Goal: Task Accomplishment & Management: Manage account settings

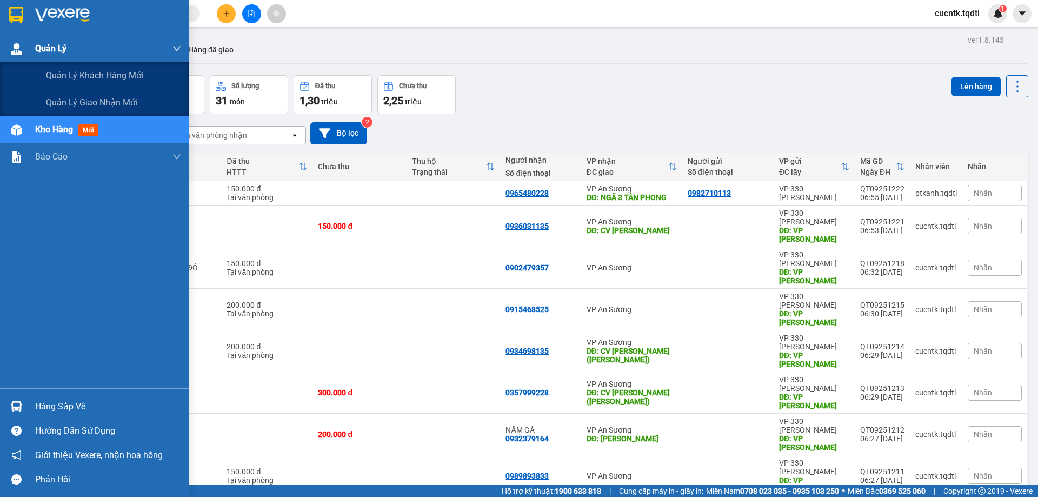
scroll to position [62, 0]
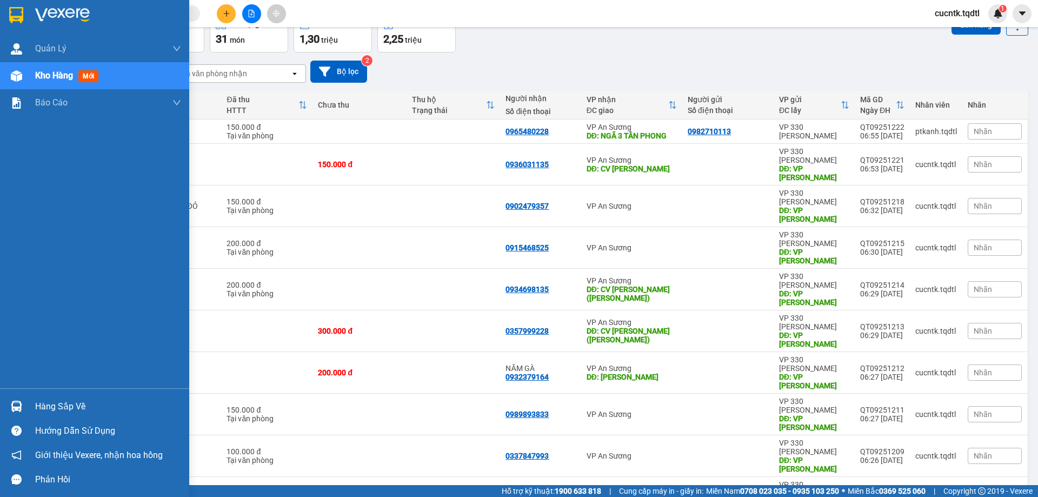
click at [42, 75] on span "Kho hàng" at bounding box center [54, 75] width 38 height 10
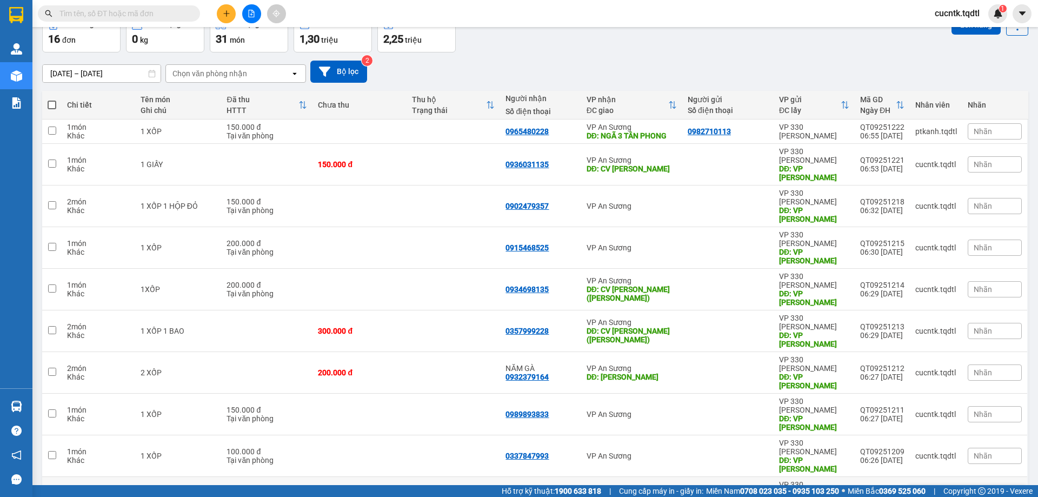
click at [49, 492] on input "checkbox" at bounding box center [52, 496] width 8 height 8
checkbox input "true"
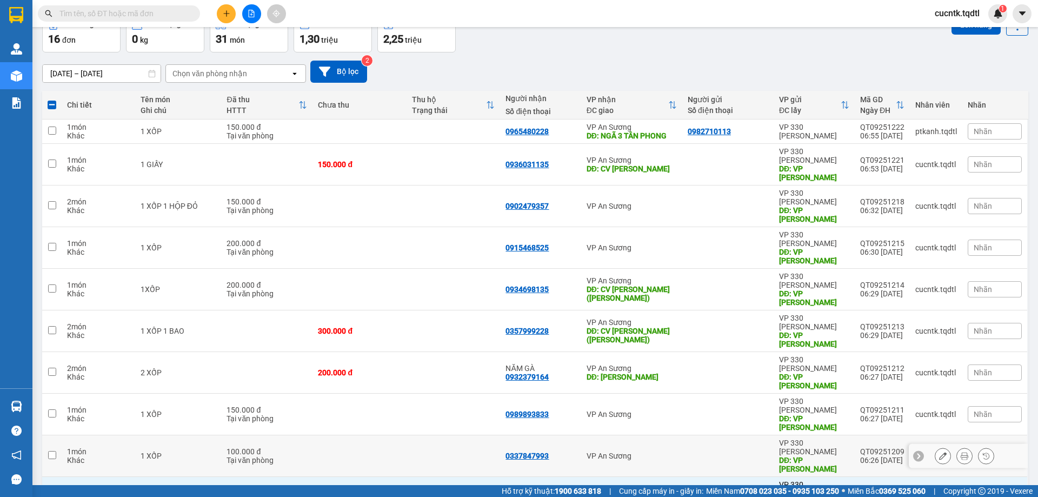
click at [51, 451] on input "checkbox" at bounding box center [52, 455] width 8 height 8
checkbox input "true"
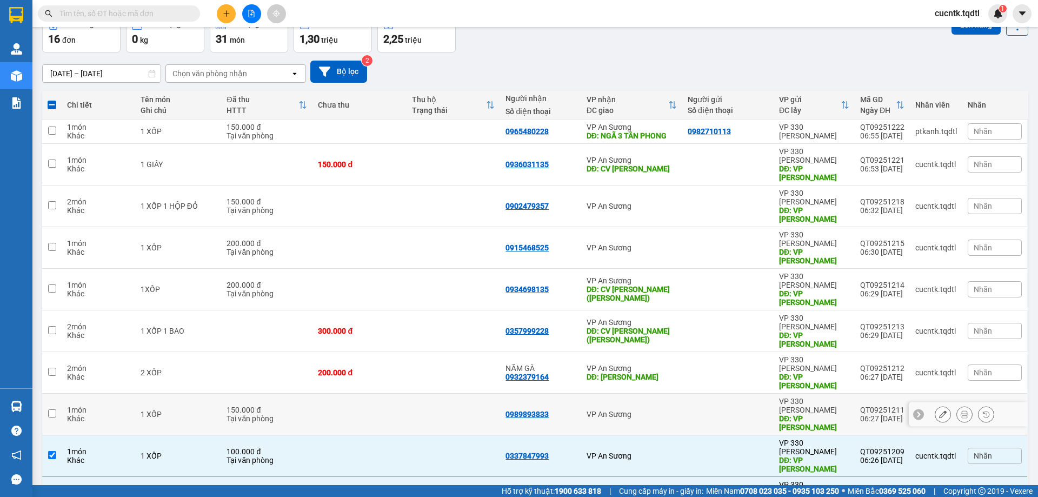
click at [52, 409] on input "checkbox" at bounding box center [52, 413] width 8 height 8
checkbox input "true"
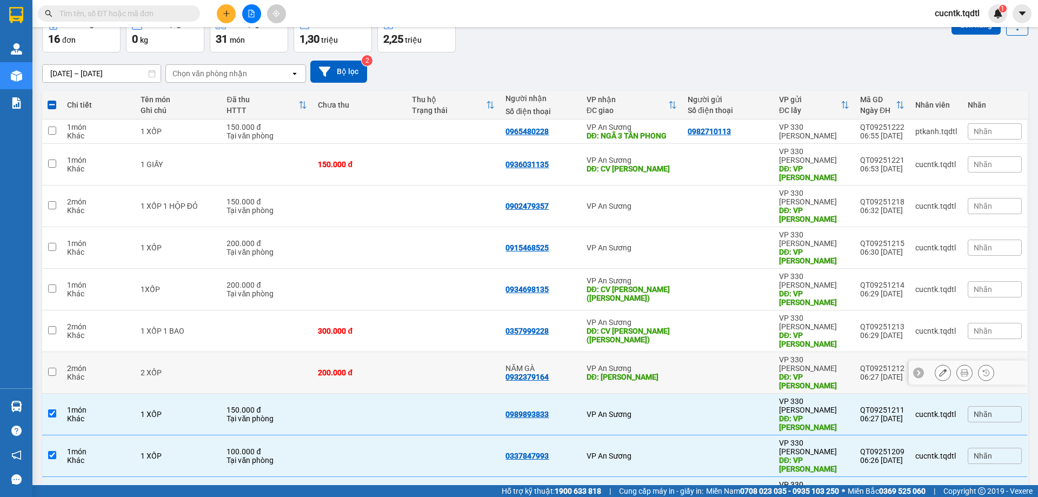
click at [49, 367] on input "checkbox" at bounding box center [52, 371] width 8 height 8
checkbox input "true"
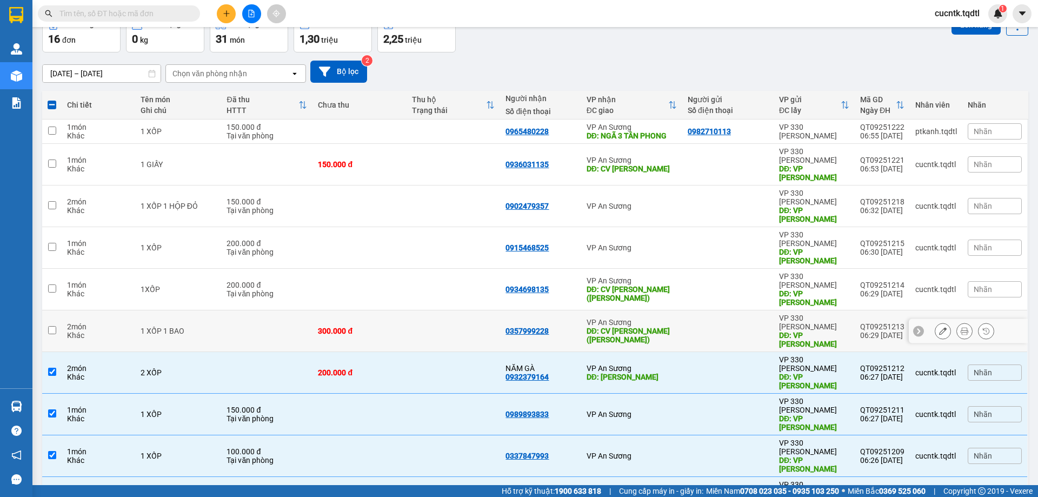
click at [51, 326] on input "checkbox" at bounding box center [52, 330] width 8 height 8
checkbox input "true"
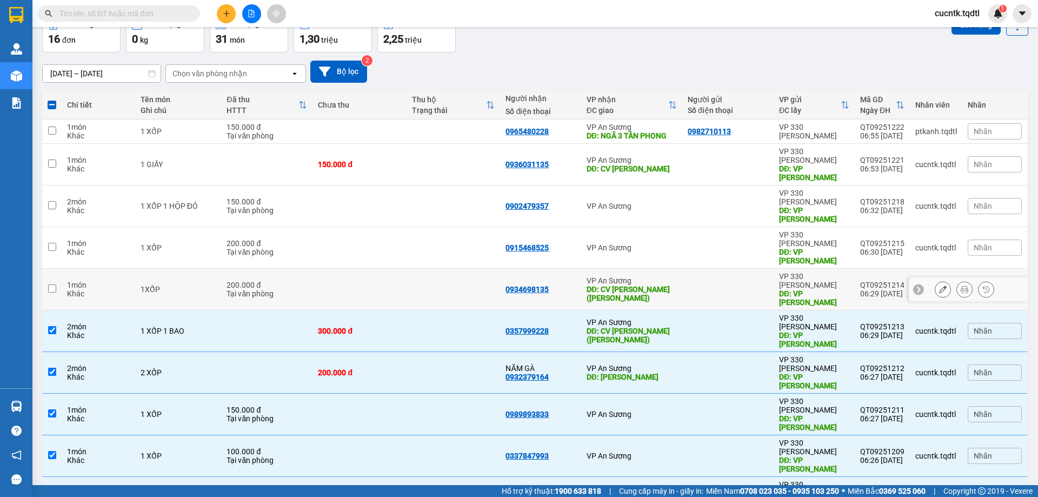
click at [51, 284] on input "checkbox" at bounding box center [52, 288] width 8 height 8
checkbox input "true"
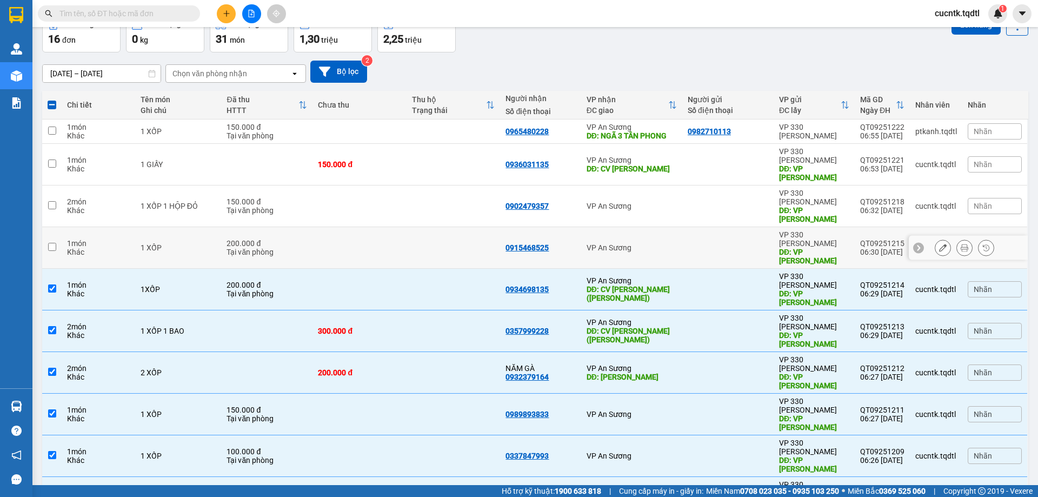
click at [50, 243] on input "checkbox" at bounding box center [52, 247] width 8 height 8
checkbox input "true"
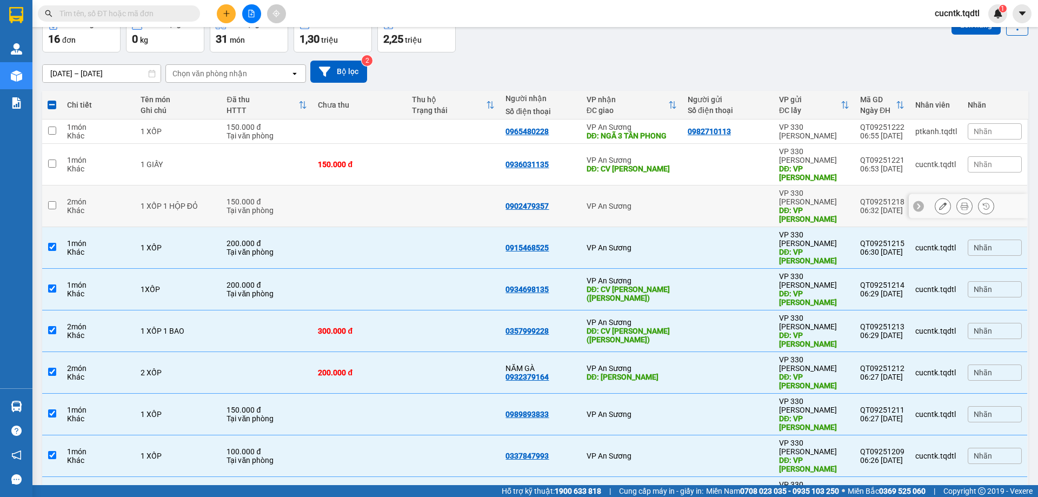
click at [54, 201] on input "checkbox" at bounding box center [52, 205] width 8 height 8
checkbox input "true"
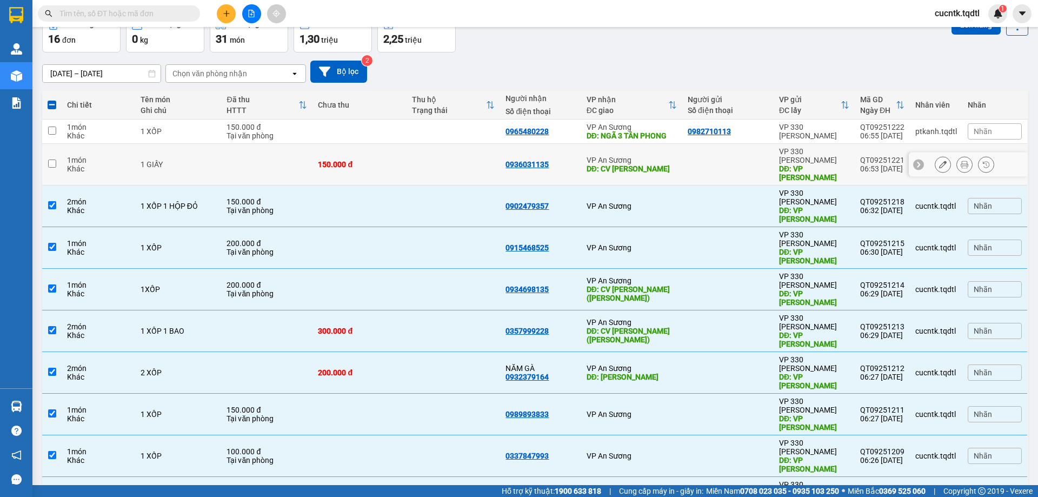
click at [52, 159] on input "checkbox" at bounding box center [52, 163] width 8 height 8
checkbox input "true"
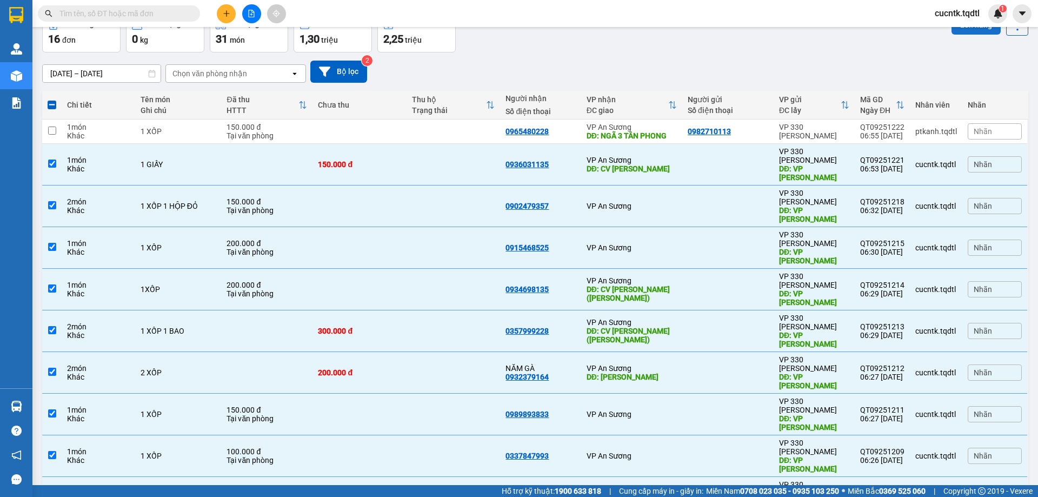
click at [955, 30] on button "Lên hàng" at bounding box center [975, 24] width 49 height 19
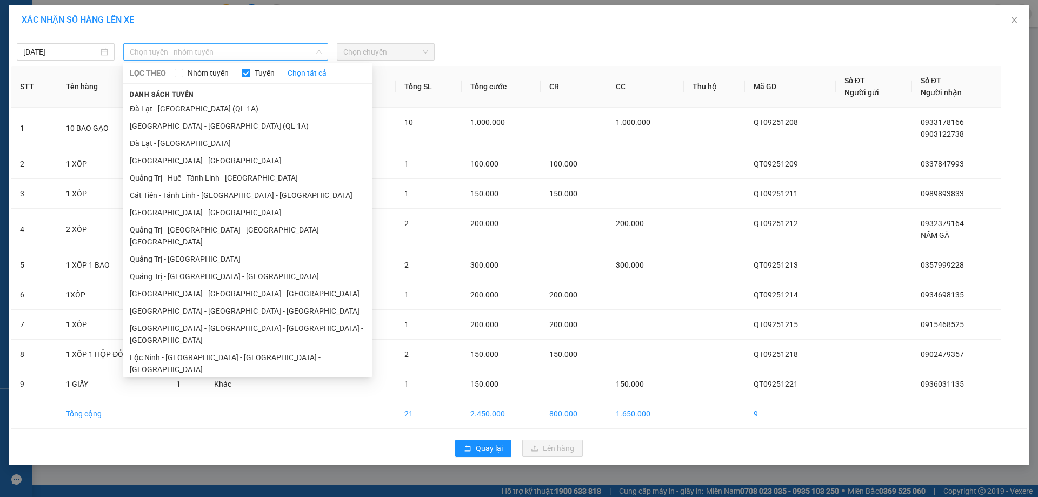
click at [286, 56] on span "Chọn tuyến - nhóm tuyến" at bounding box center [226, 52] width 192 height 16
click at [198, 250] on li "Quảng Trị - [GEOGRAPHIC_DATA]" at bounding box center [247, 258] width 249 height 17
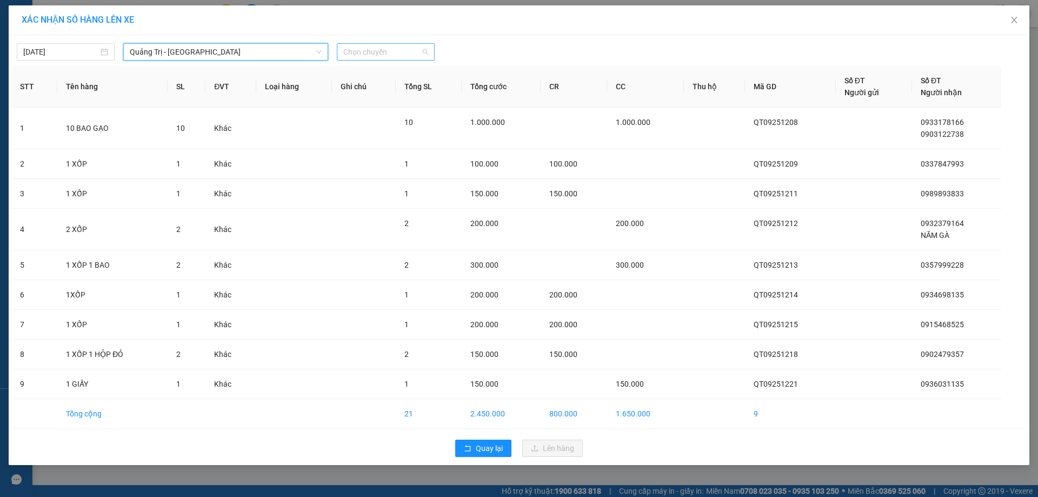
click at [393, 46] on span "Chọn chuyến" at bounding box center [385, 52] width 85 height 16
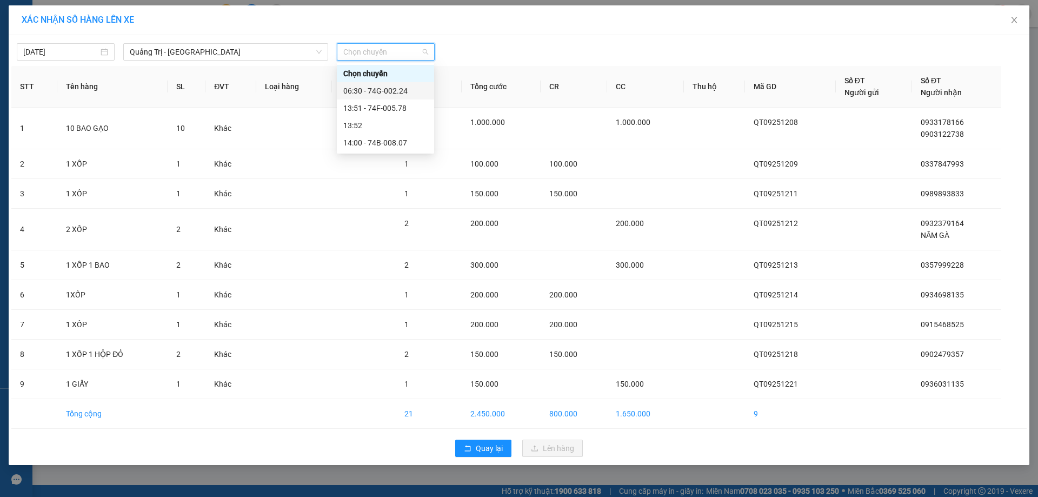
click at [391, 91] on div "06:30 - 74G-002.24" at bounding box center [385, 91] width 84 height 12
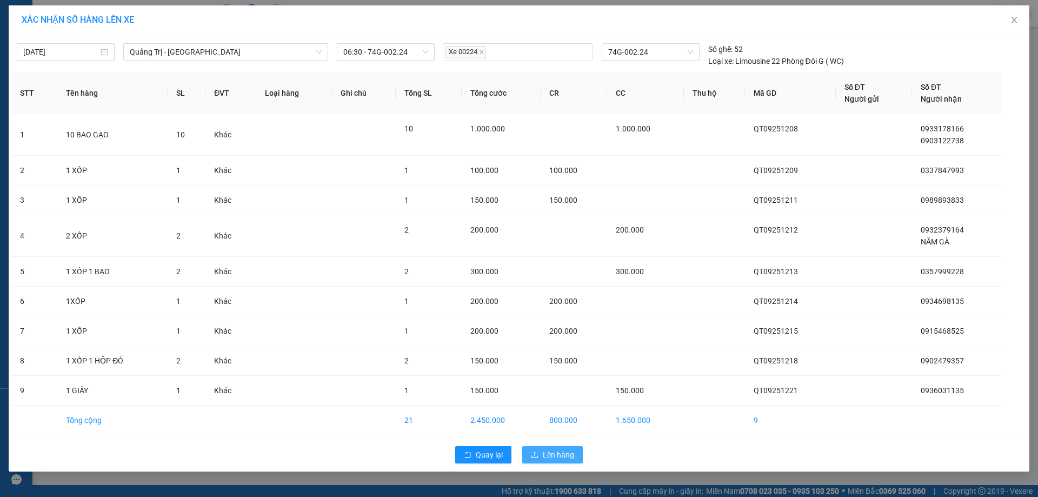
click at [548, 456] on span "Lên hàng" at bounding box center [558, 455] width 31 height 12
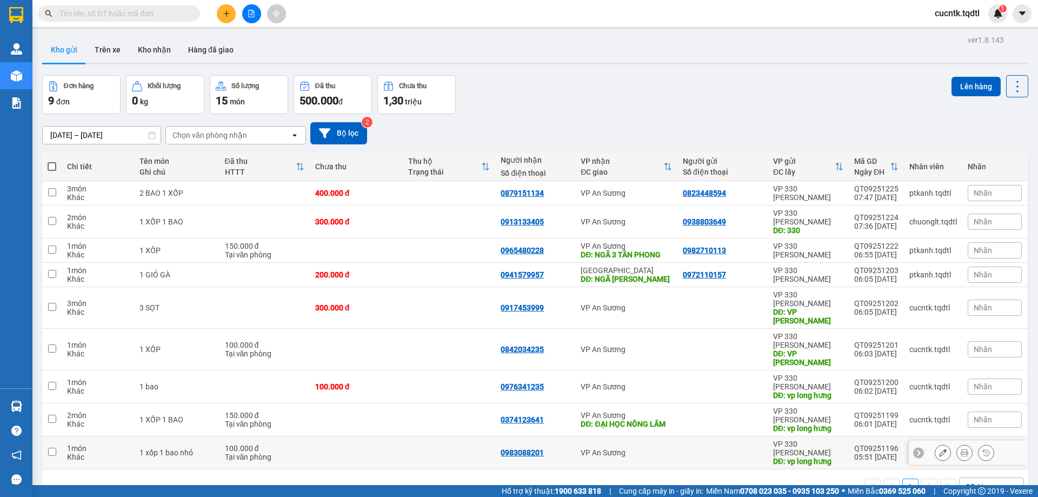
click at [49, 447] on input "checkbox" at bounding box center [52, 451] width 8 height 8
checkbox input "true"
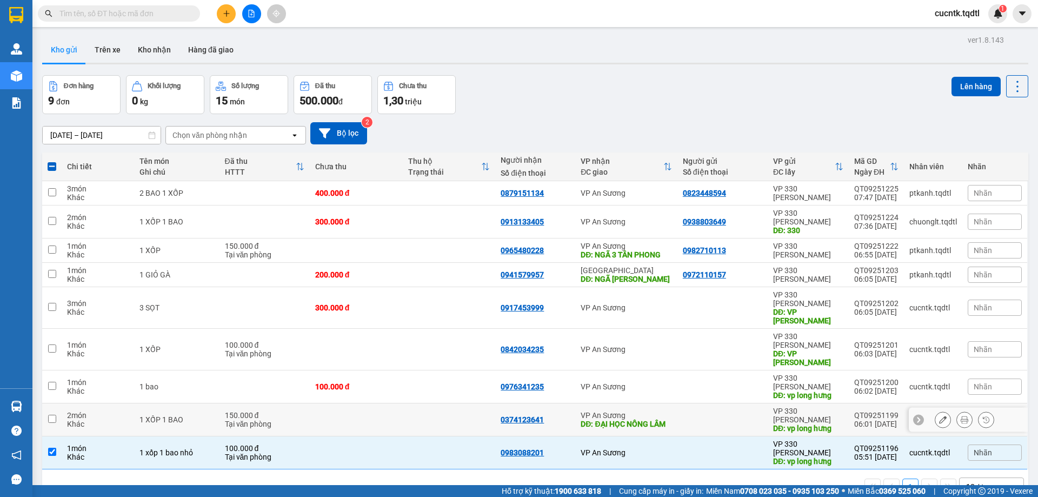
click at [49, 414] on input "checkbox" at bounding box center [52, 418] width 8 height 8
checkbox input "true"
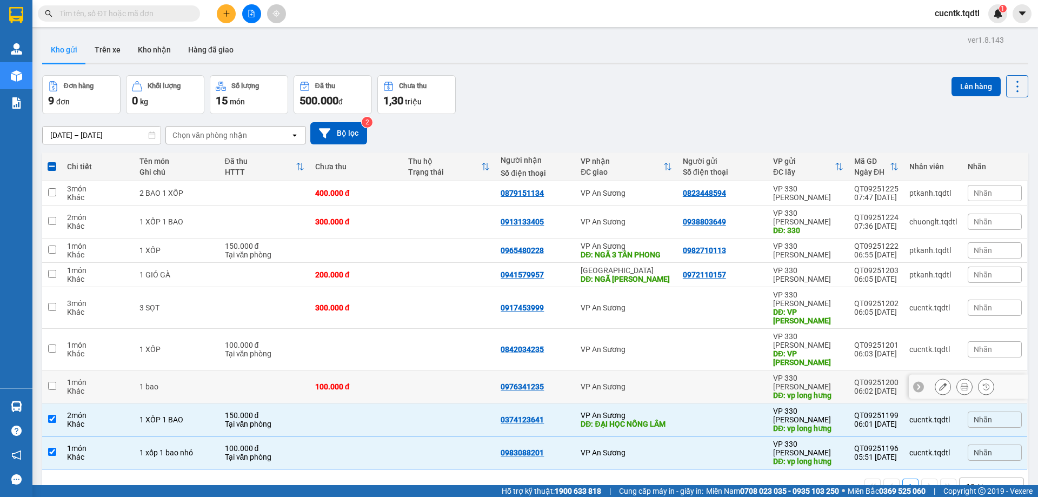
click at [52, 382] on input "checkbox" at bounding box center [52, 386] width 8 height 8
checkbox input "true"
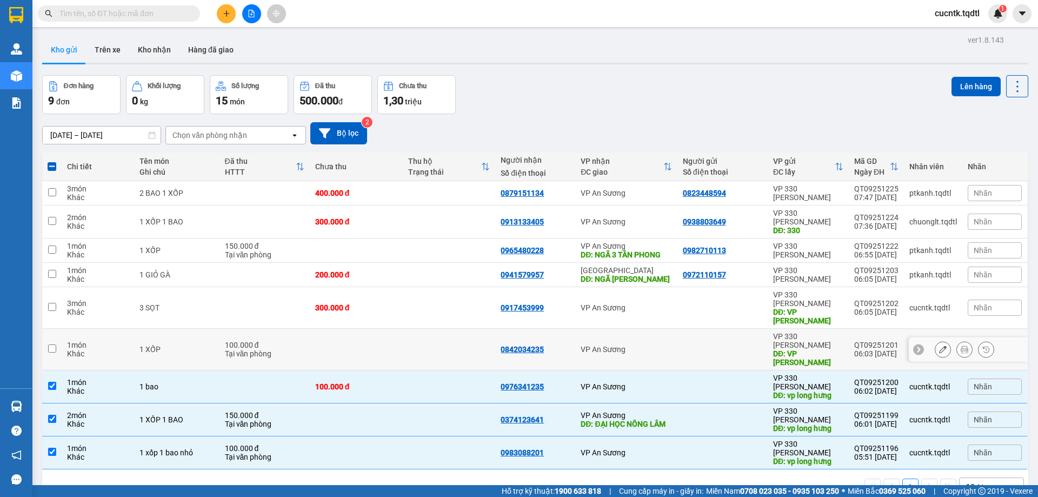
click at [46, 333] on td at bounding box center [51, 350] width 19 height 42
checkbox input "true"
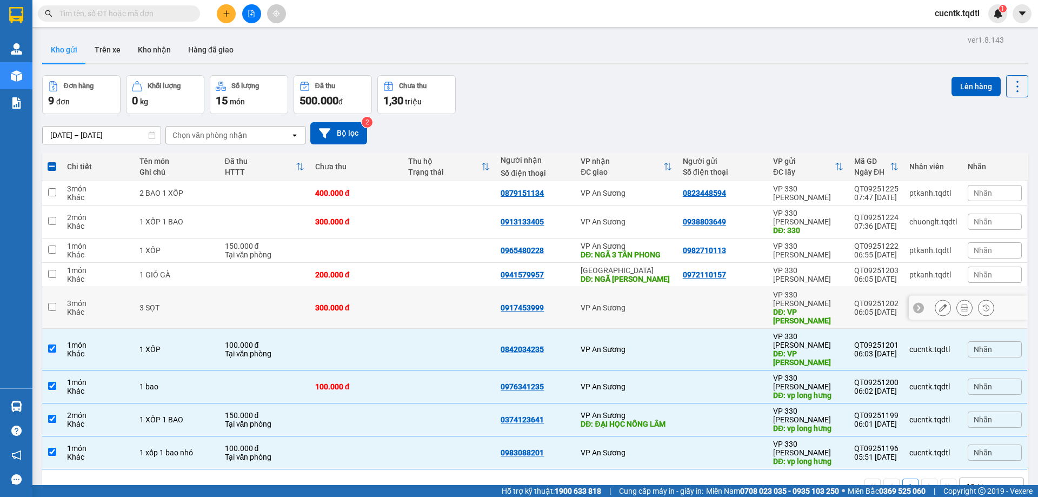
click at [52, 303] on input "checkbox" at bounding box center [52, 307] width 8 height 8
checkbox input "true"
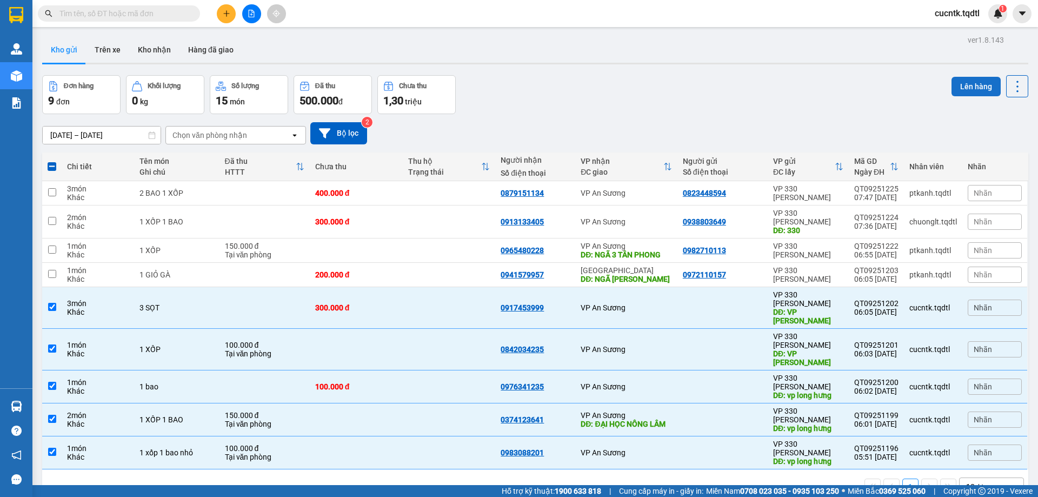
click at [962, 83] on button "Lên hàng" at bounding box center [975, 86] width 49 height 19
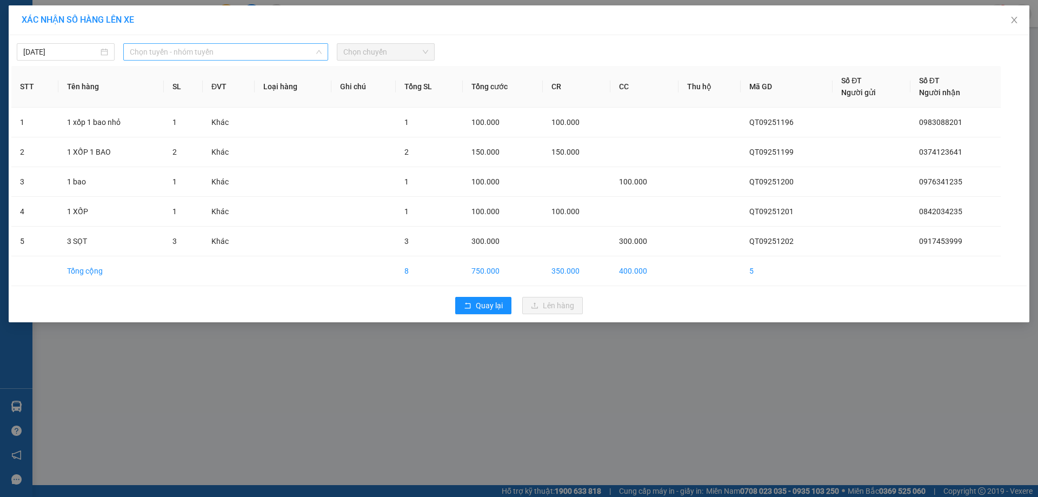
click at [309, 51] on span "Chọn tuyến - nhóm tuyến" at bounding box center [226, 52] width 192 height 16
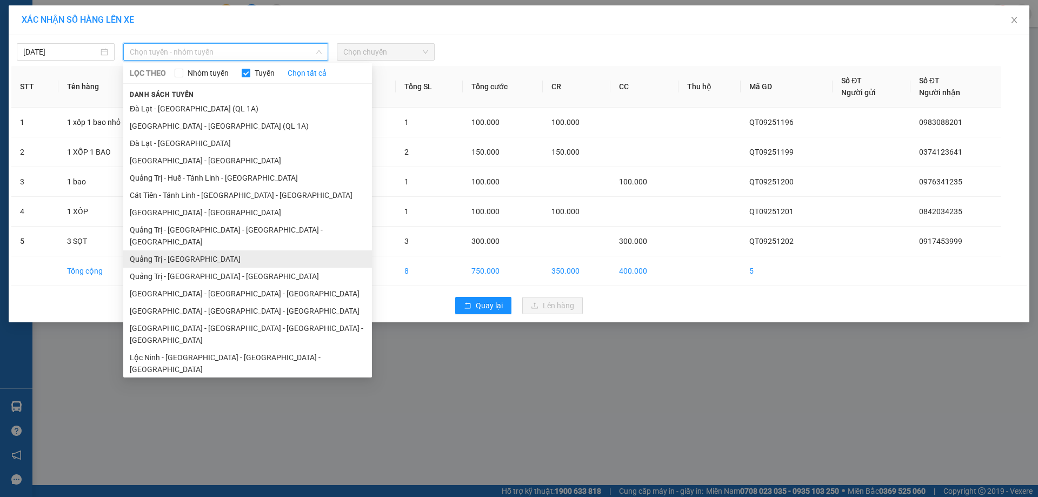
click at [161, 250] on li "Quảng Trị - [GEOGRAPHIC_DATA]" at bounding box center [247, 258] width 249 height 17
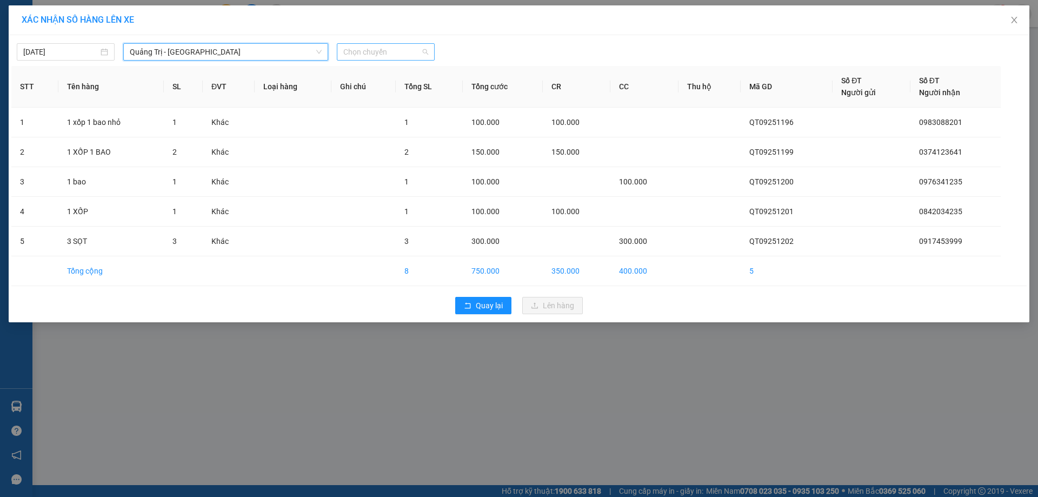
click at [374, 50] on span "Chọn chuyến" at bounding box center [385, 52] width 85 height 16
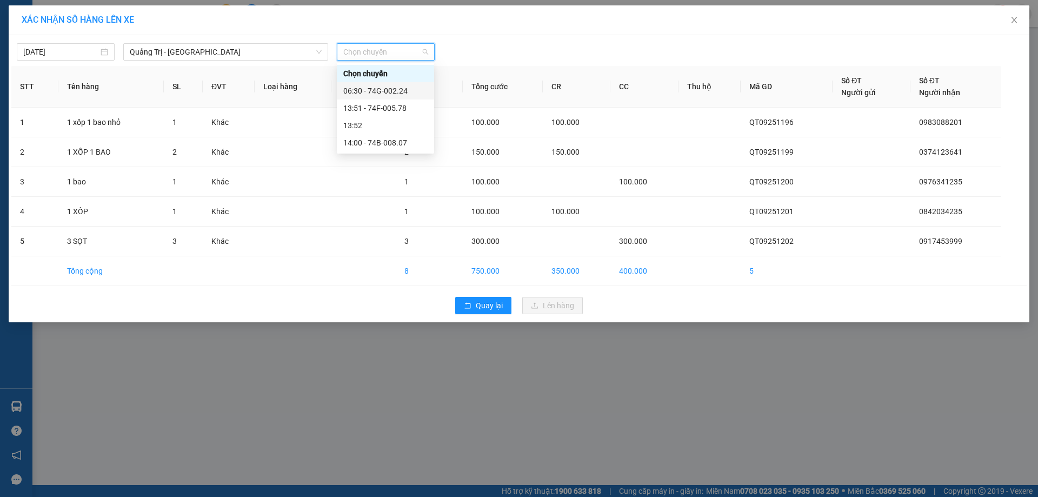
click at [366, 89] on div "06:30 - 74G-002.24" at bounding box center [385, 91] width 84 height 12
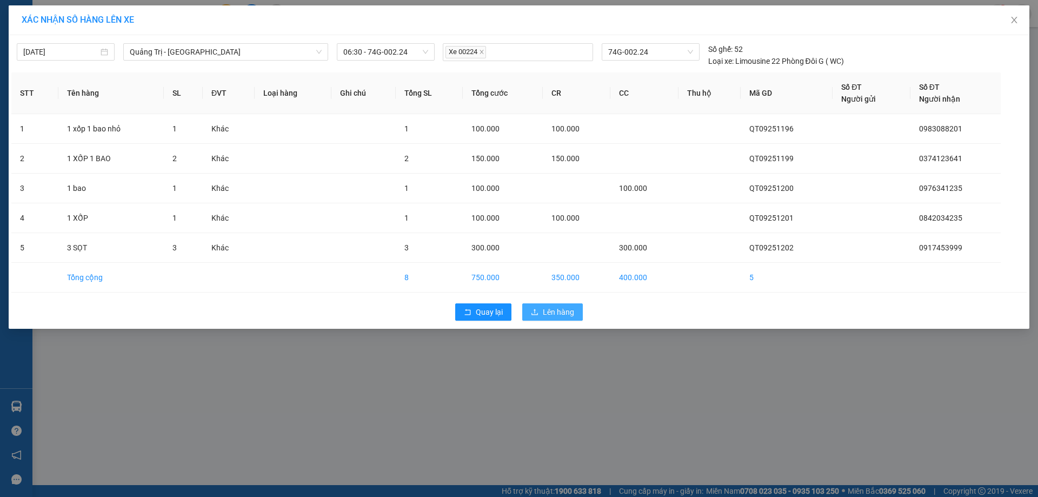
click at [556, 311] on span "Lên hàng" at bounding box center [558, 312] width 31 height 12
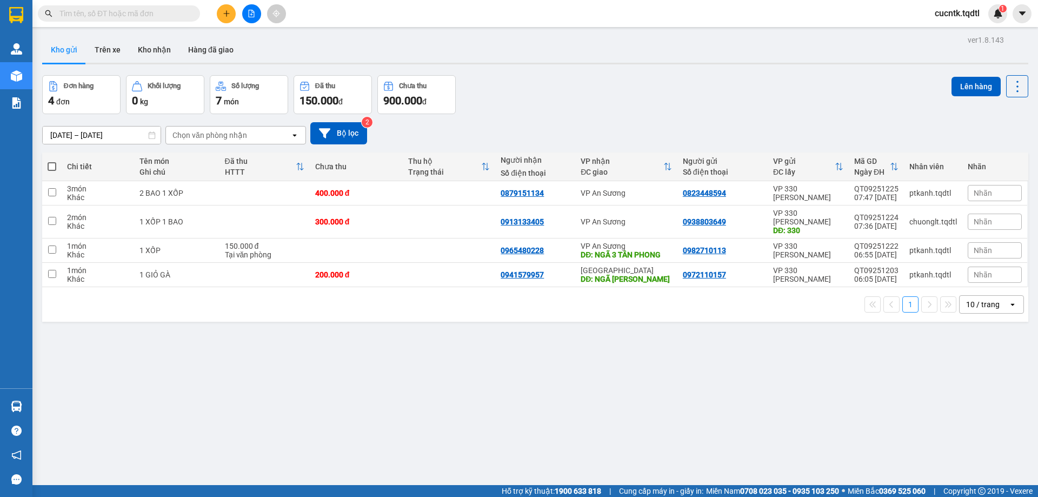
click at [89, 16] on input "text" at bounding box center [123, 14] width 128 height 12
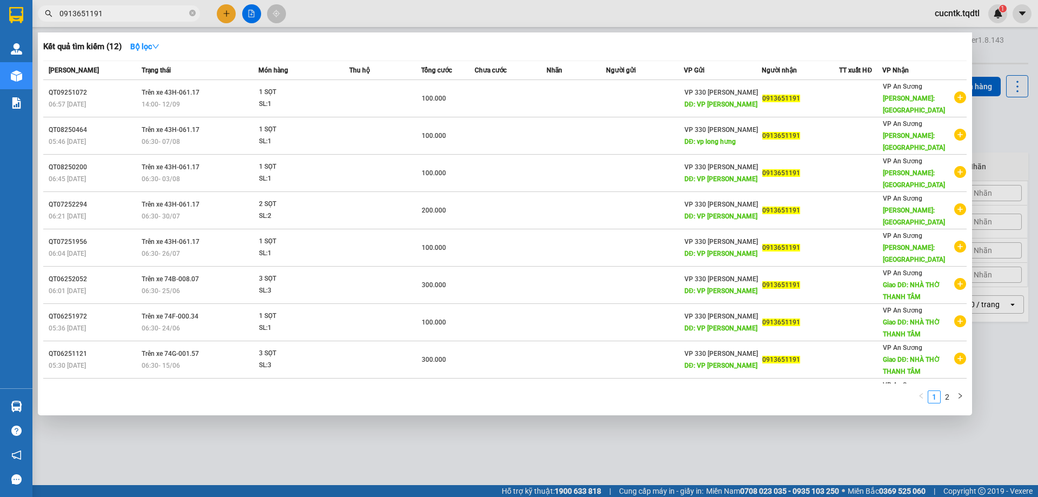
type input "0913651191"
click at [382, 10] on div at bounding box center [519, 248] width 1038 height 497
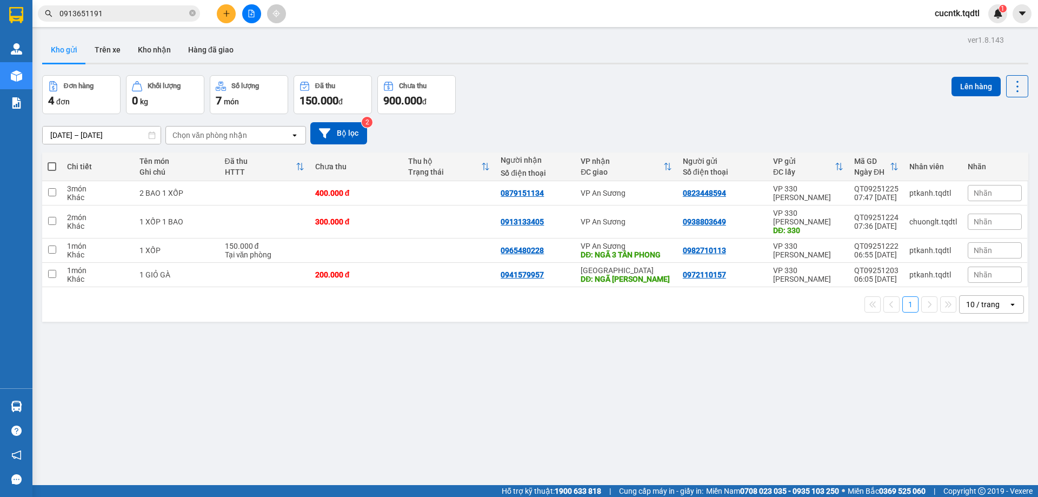
click at [124, 21] on span "0913651191" at bounding box center [119, 13] width 162 height 16
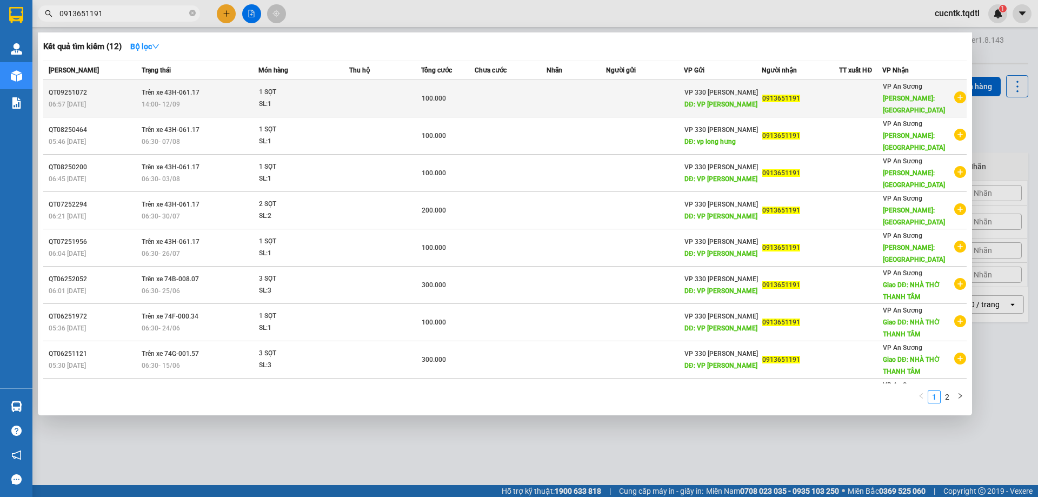
click at [477, 95] on td at bounding box center [510, 98] width 72 height 37
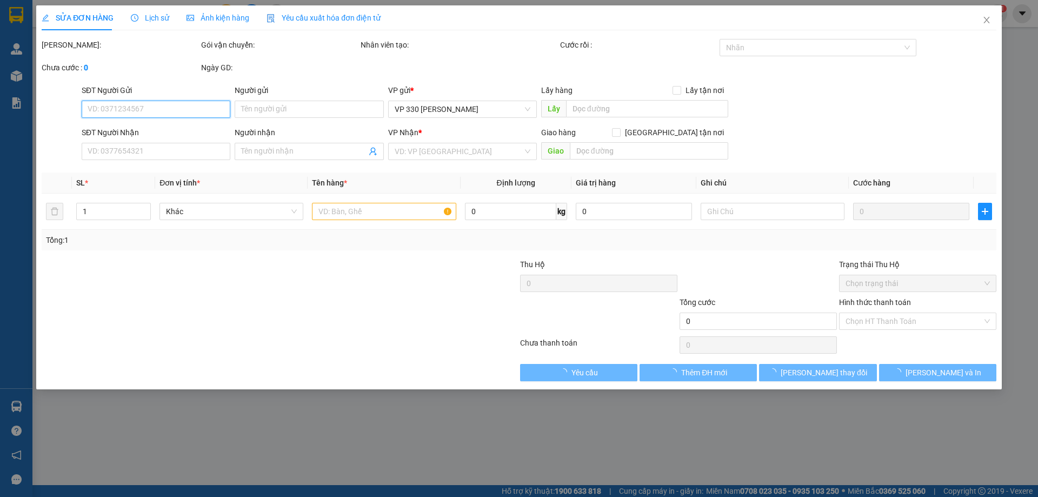
type input "VP [PERSON_NAME]"
type input "0913651191"
type input "BIÊN HÒA"
type input "100.000"
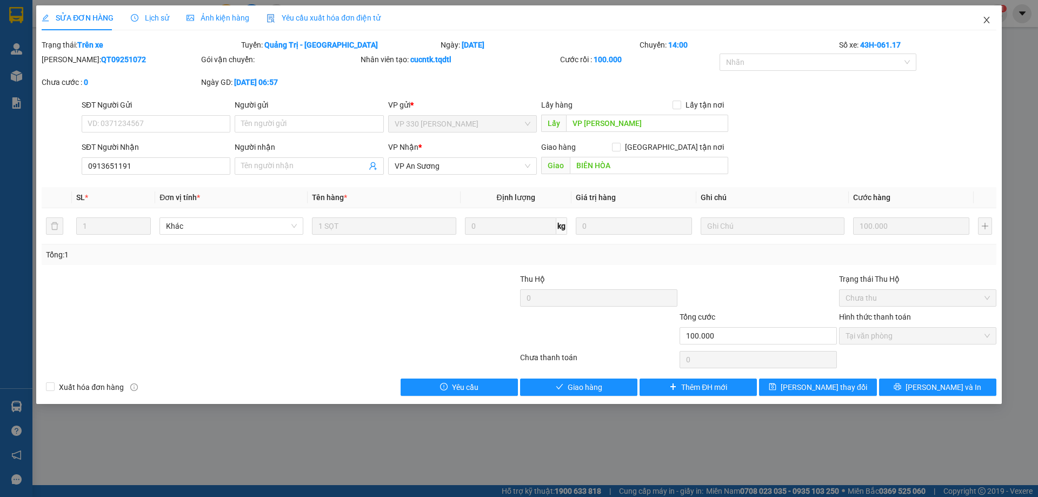
click at [987, 21] on icon "close" at bounding box center [986, 20] width 9 height 9
